Goal: Check status: Check status

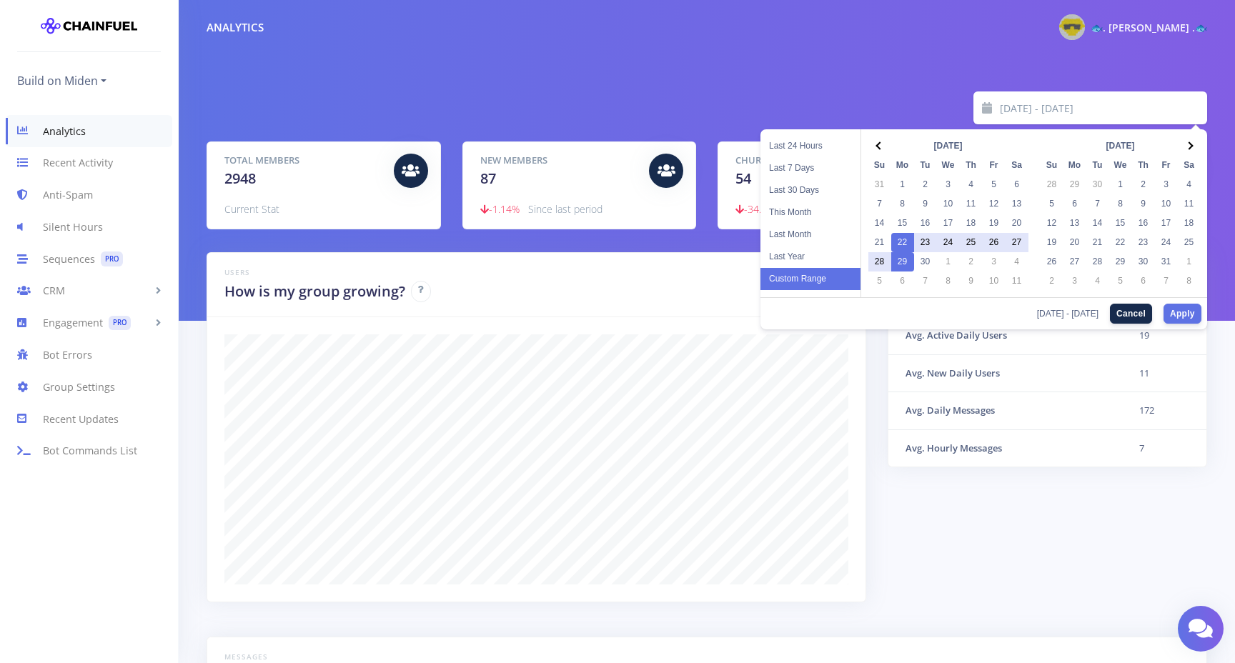
click at [1039, 104] on input "2025-09-22 - 2025-09-29" at bounding box center [1104, 107] width 208 height 33
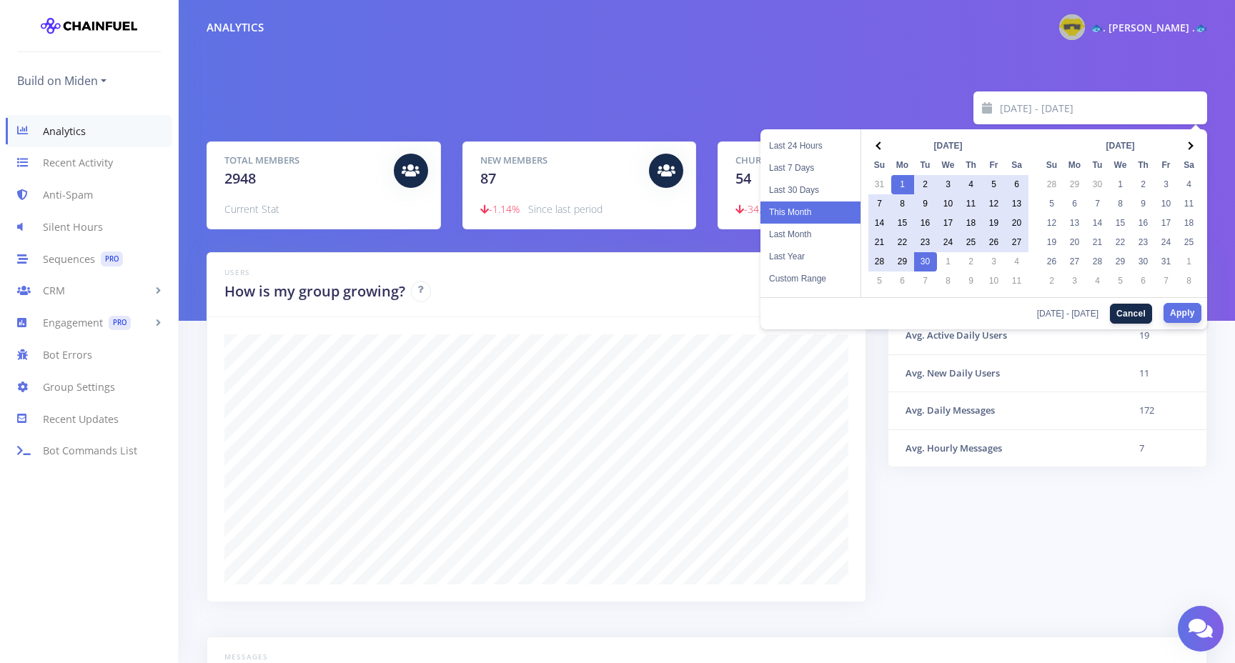
click at [1185, 310] on button "Apply" at bounding box center [1182, 313] width 38 height 20
type input "[DATE] - [DATE]"
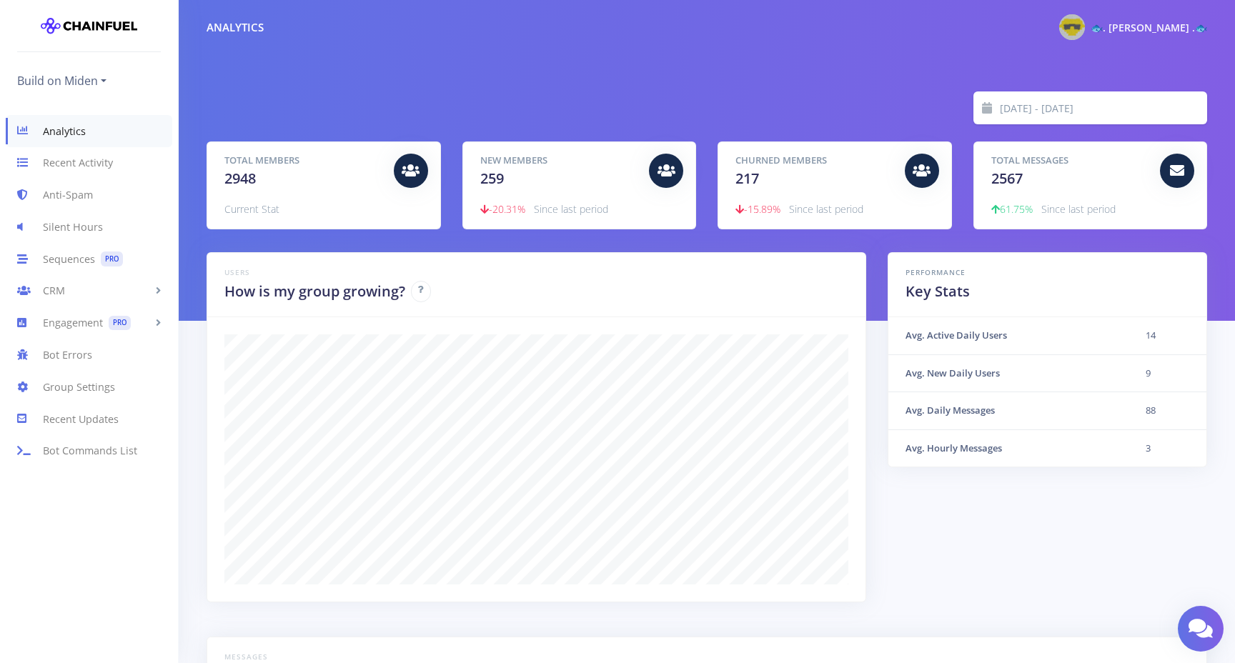
scroll to position [250, 965]
click at [261, 202] on span "Current Stat" at bounding box center [251, 209] width 55 height 14
click at [409, 174] on icon at bounding box center [411, 171] width 18 height 14
click at [76, 131] on link "Analytics" at bounding box center [89, 131] width 166 height 32
